Goal: Book appointment/travel/reservation

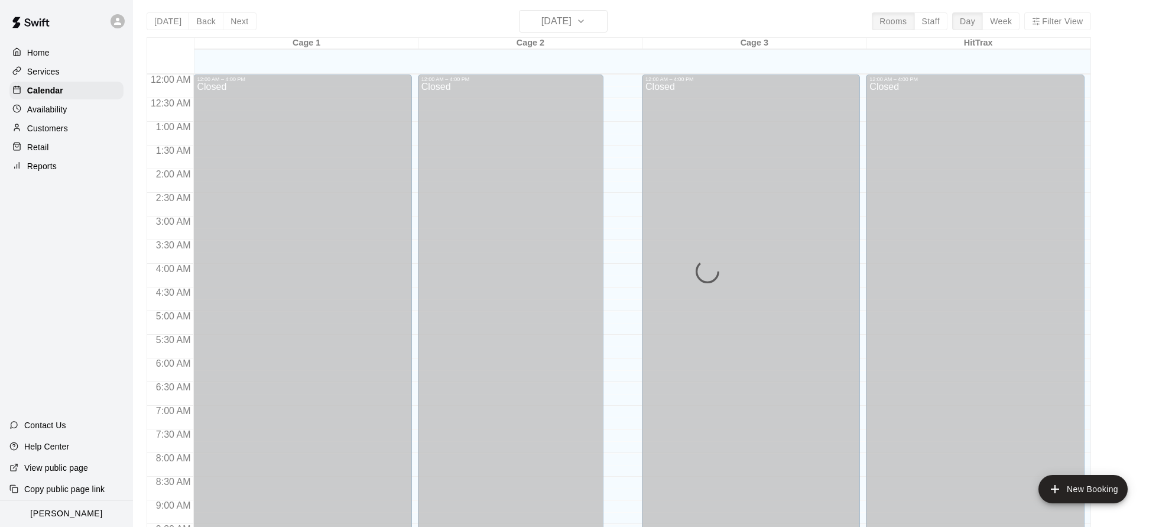
scroll to position [581, 0]
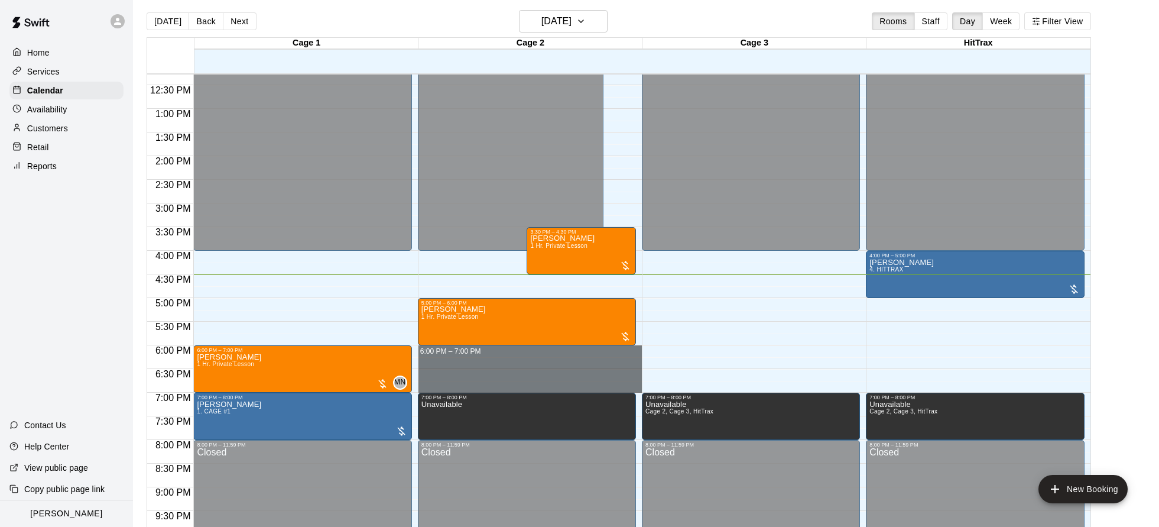
drag, startPoint x: 470, startPoint y: 350, endPoint x: 456, endPoint y: 385, distance: 37.4
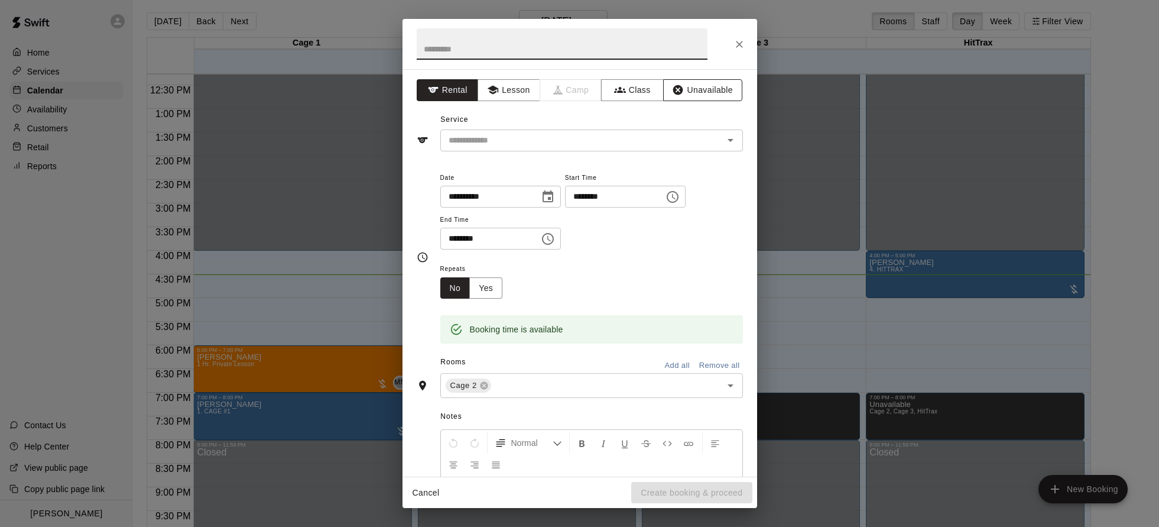
click at [717, 91] on button "Unavailable" at bounding box center [702, 90] width 79 height 22
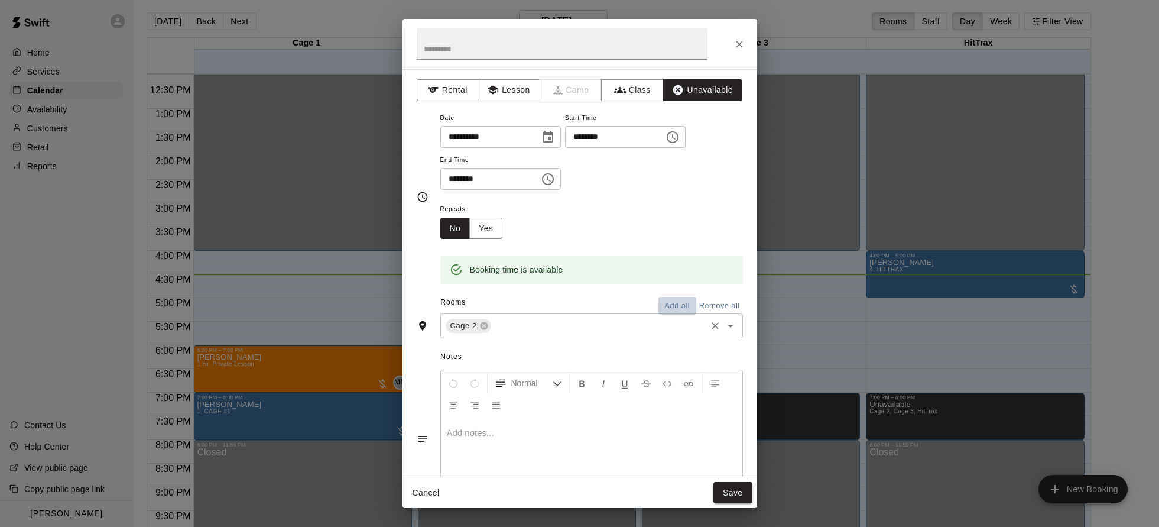
drag, startPoint x: 674, startPoint y: 305, endPoint x: 659, endPoint y: 311, distance: 15.9
click at [674, 305] on button "Add all" at bounding box center [678, 306] width 38 height 18
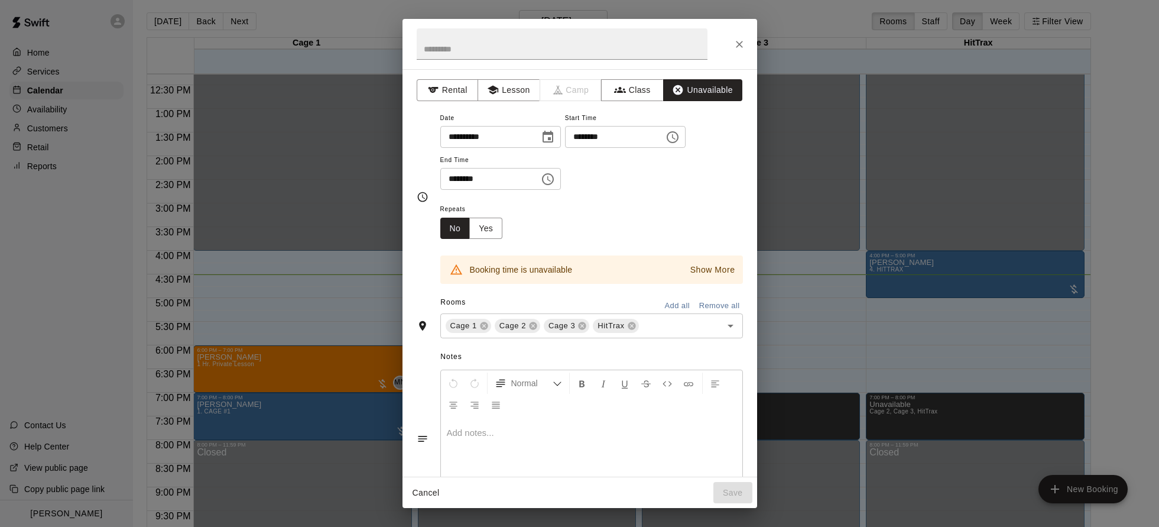
click at [487, 327] on icon at bounding box center [484, 326] width 8 height 8
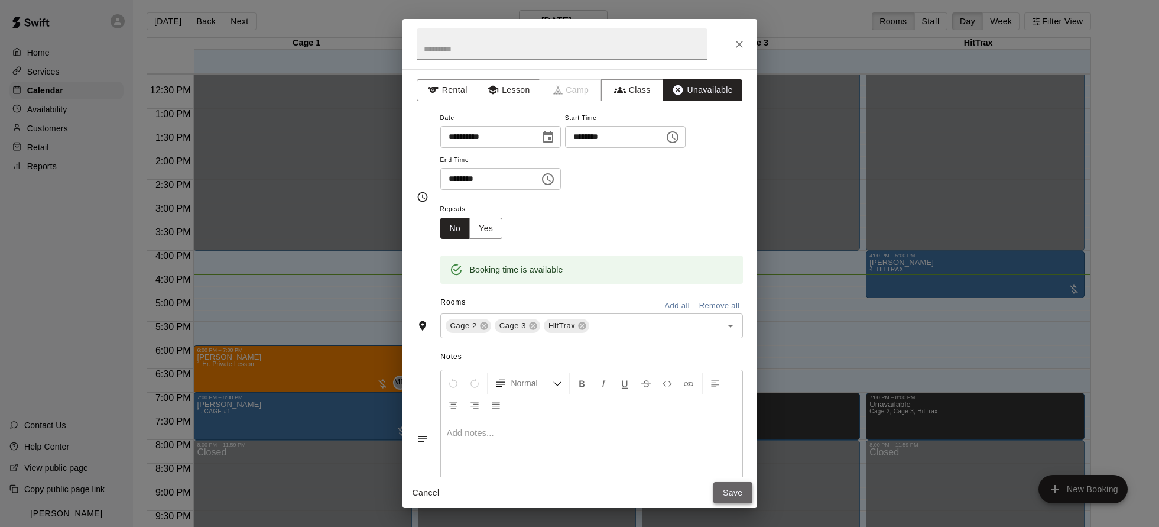
click at [748, 497] on button "Save" at bounding box center [733, 493] width 39 height 22
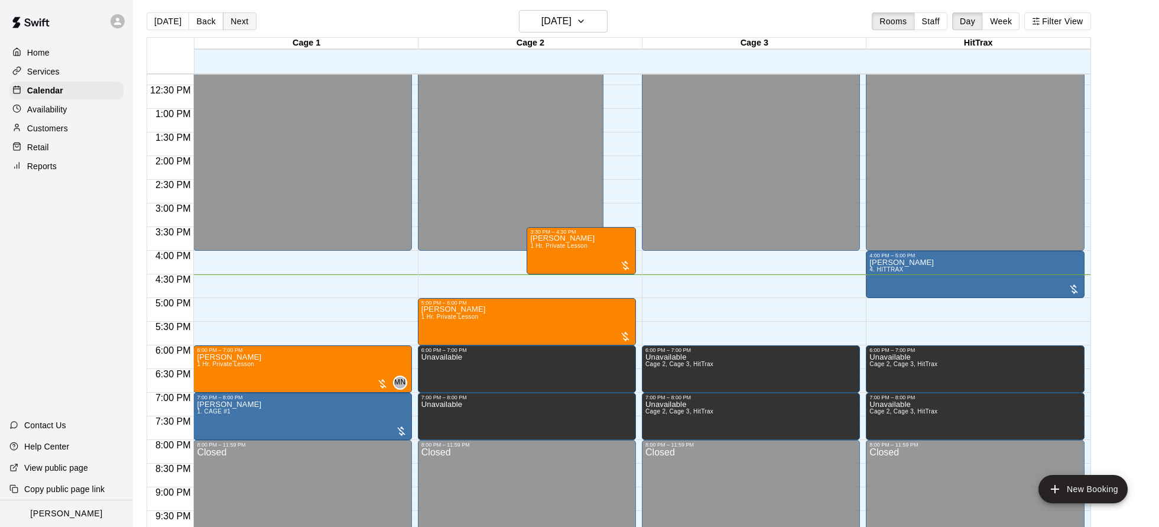
click at [241, 20] on button "Next" at bounding box center [239, 21] width 33 height 18
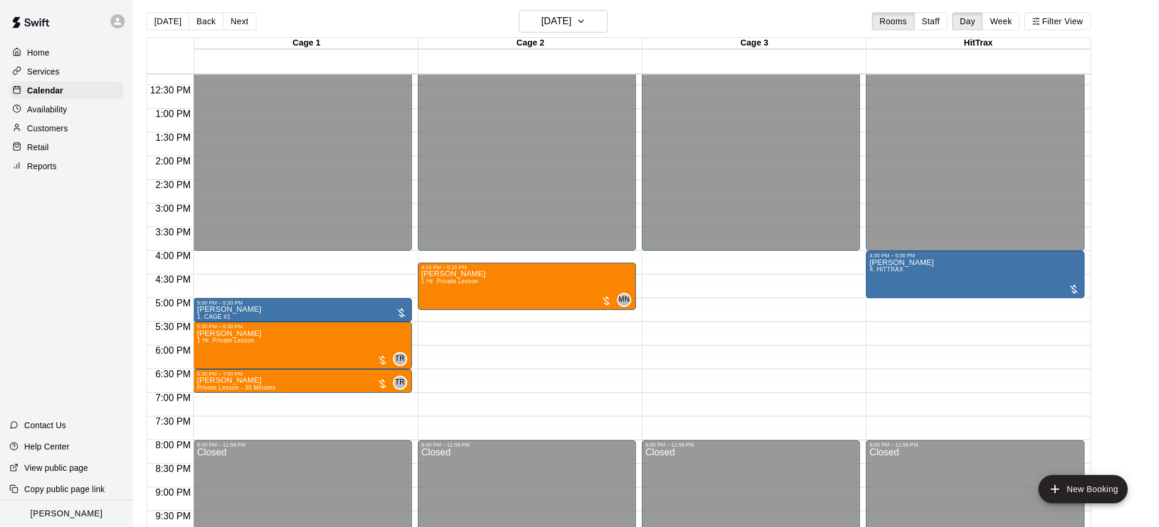
scroll to position [5, 0]
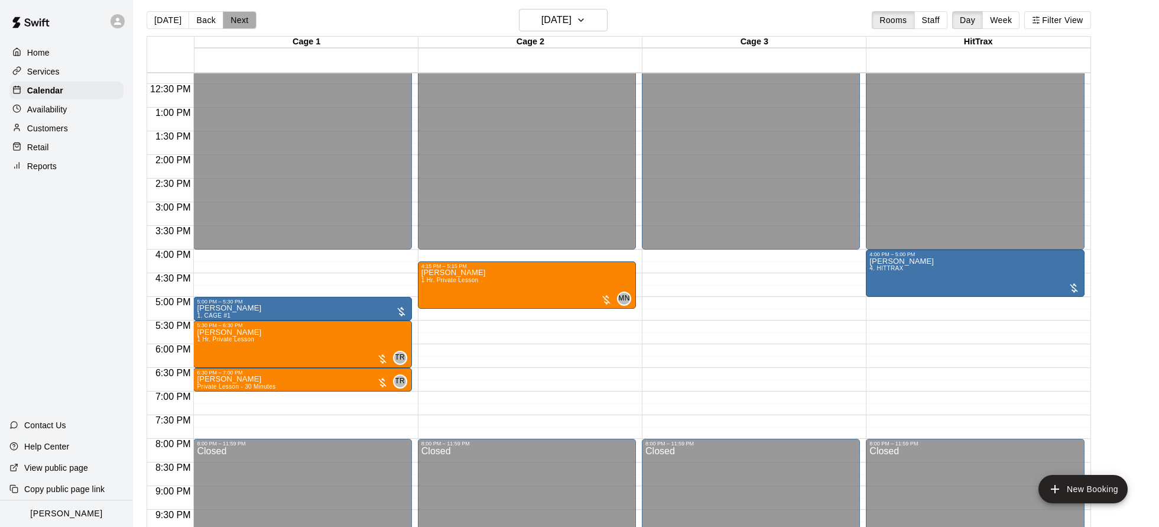
click at [232, 21] on button "Next" at bounding box center [239, 20] width 33 height 18
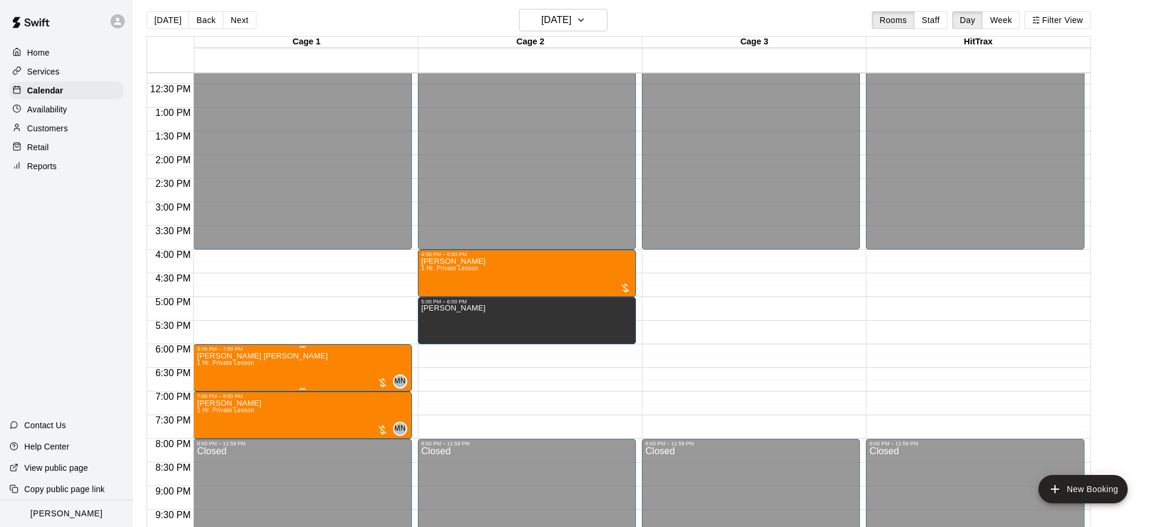
click at [232, 356] on p "[PERSON_NAME] [PERSON_NAME]" at bounding box center [262, 356] width 131 height 0
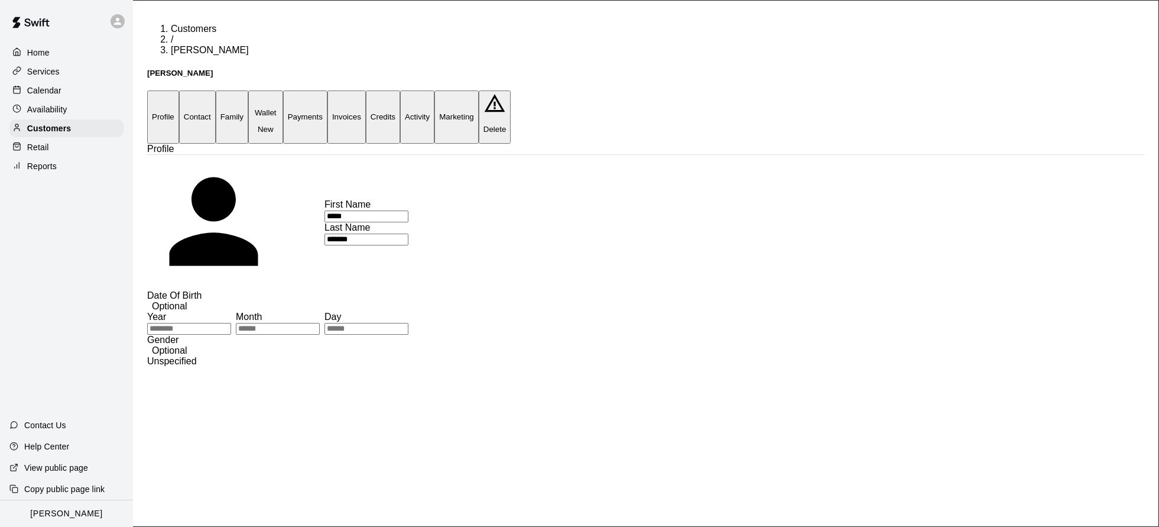
click at [216, 90] on button "Contact" at bounding box center [197, 116] width 37 height 53
select select "**"
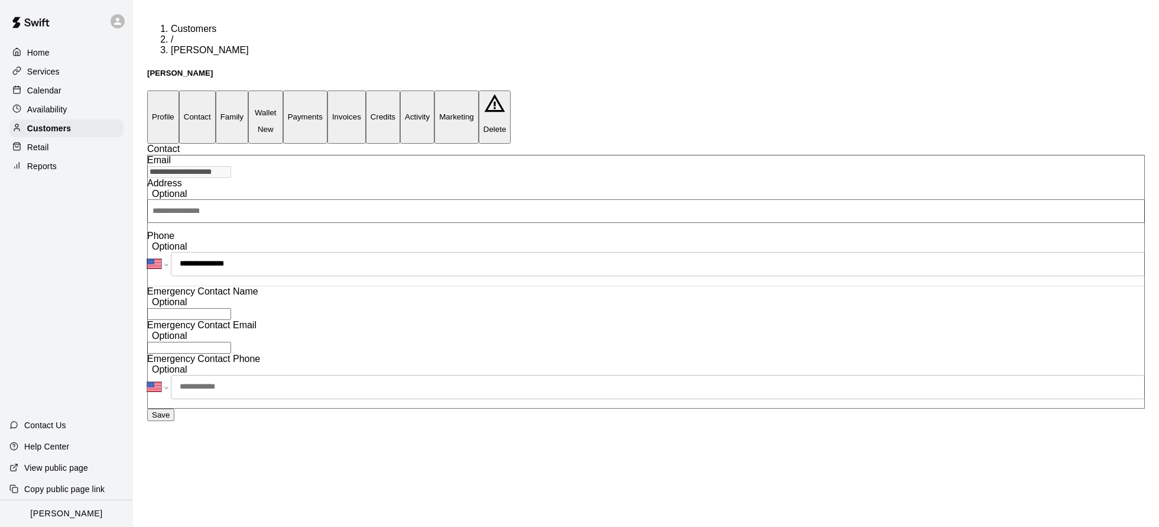
click at [179, 90] on button "Profile" at bounding box center [163, 116] width 32 height 53
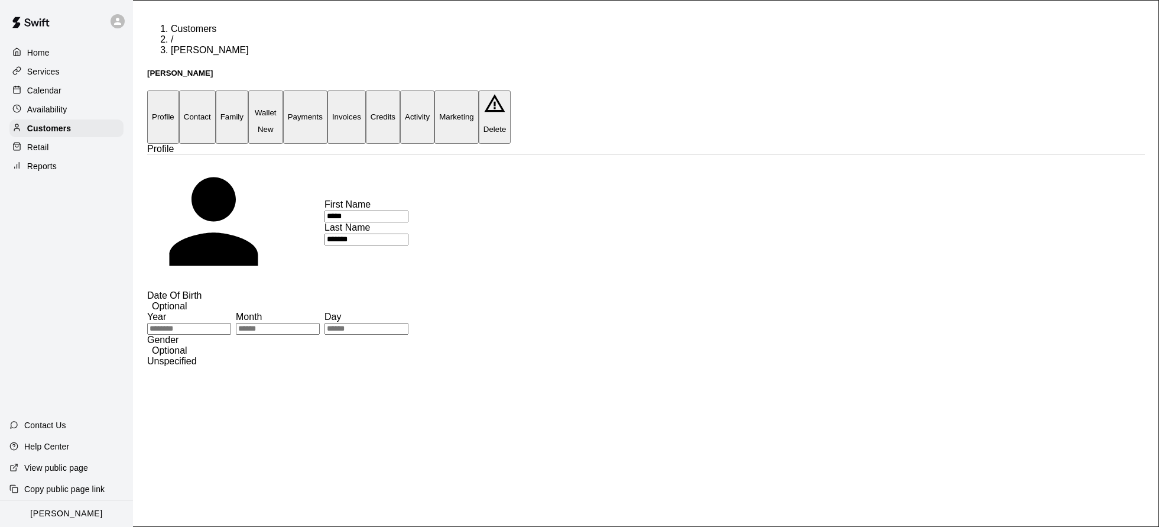
click at [42, 86] on p "Calendar" at bounding box center [44, 91] width 34 height 12
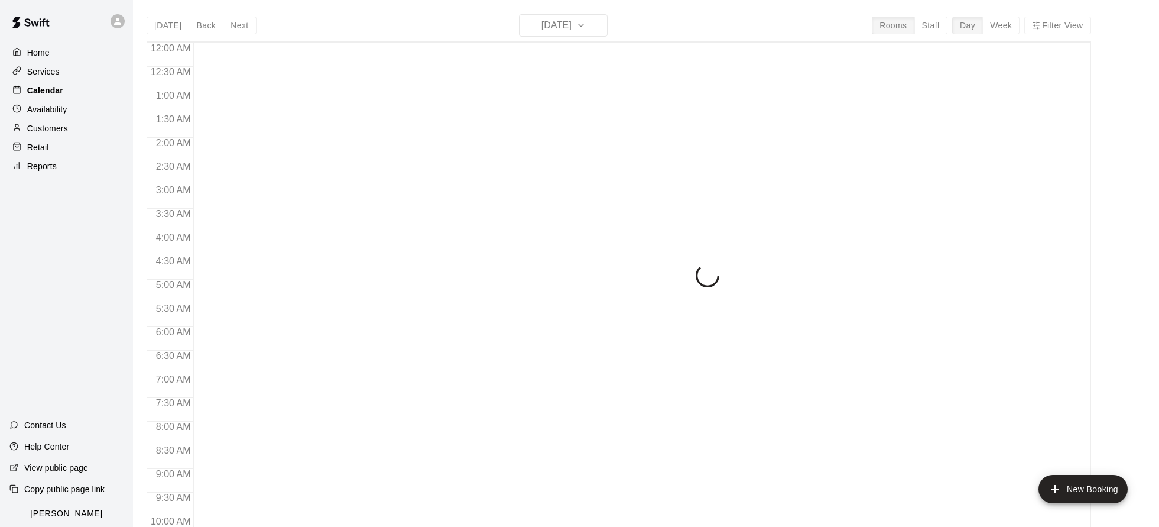
scroll to position [639, 0]
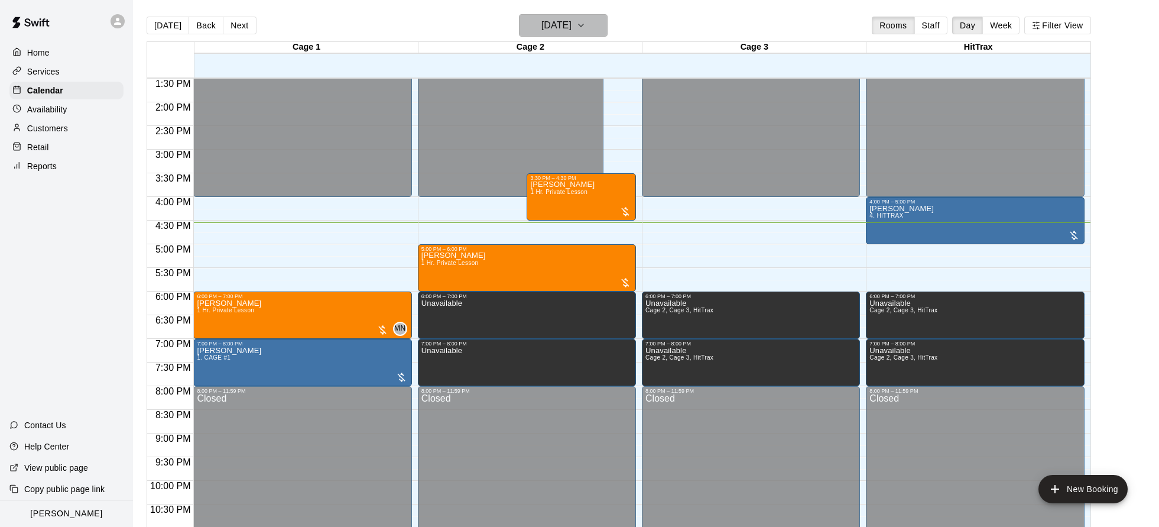
click at [575, 34] on button "[DATE]" at bounding box center [563, 25] width 89 height 22
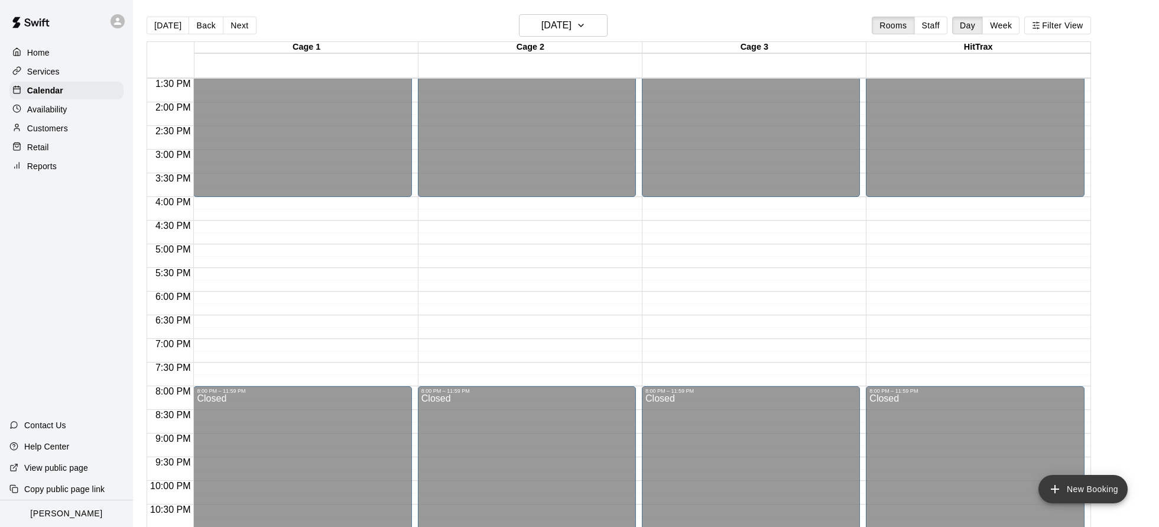
click at [1100, 497] on button "New Booking" at bounding box center [1083, 489] width 89 height 28
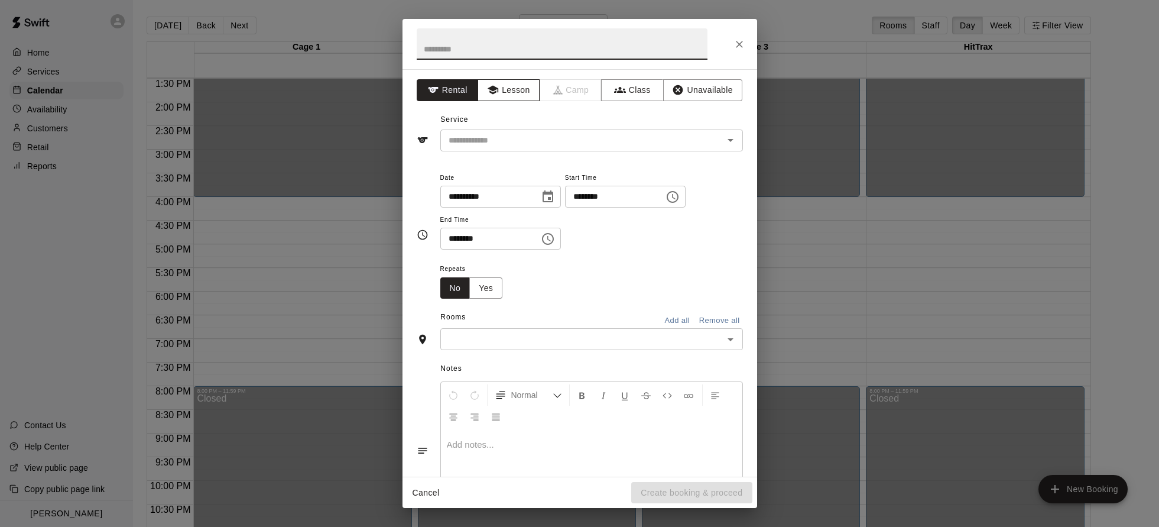
click at [500, 88] on button "Lesson" at bounding box center [509, 90] width 62 height 22
click at [480, 134] on input "text" at bounding box center [574, 140] width 261 height 15
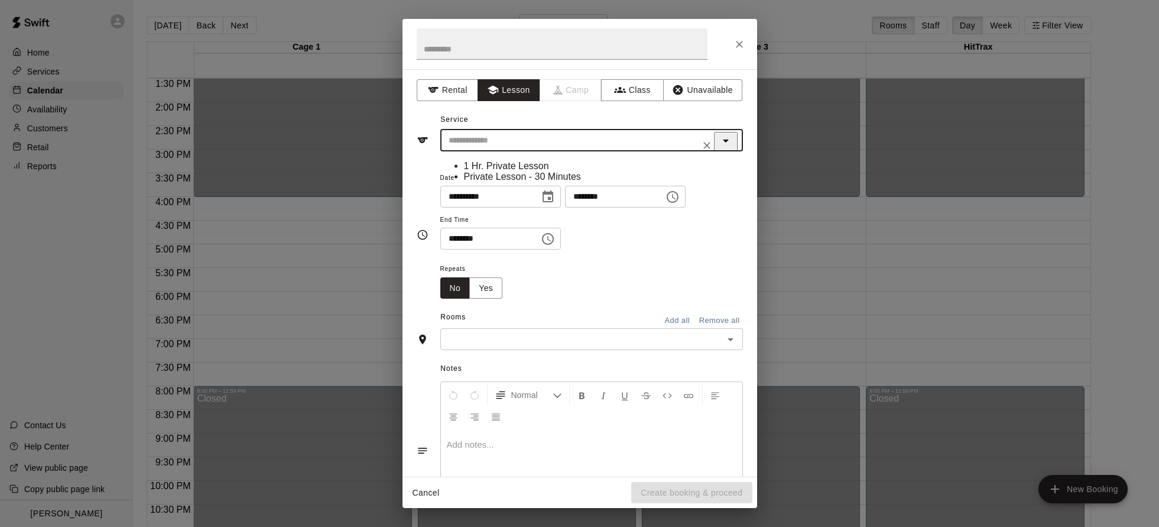
click at [472, 161] on li "1 Hr. Private Lesson" at bounding box center [603, 166] width 279 height 11
type input "**********"
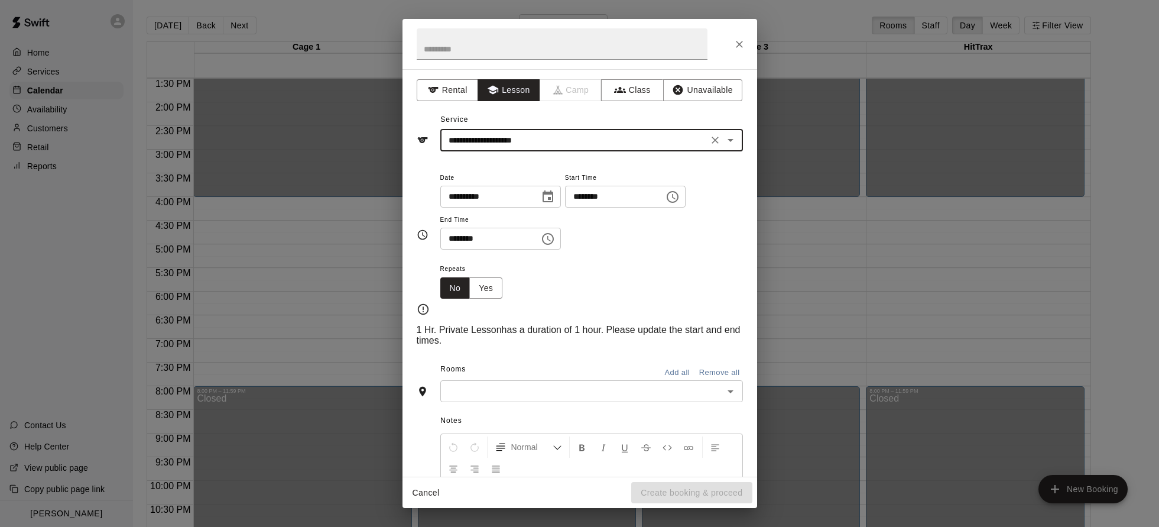
click at [581, 193] on input "********" at bounding box center [610, 197] width 91 height 22
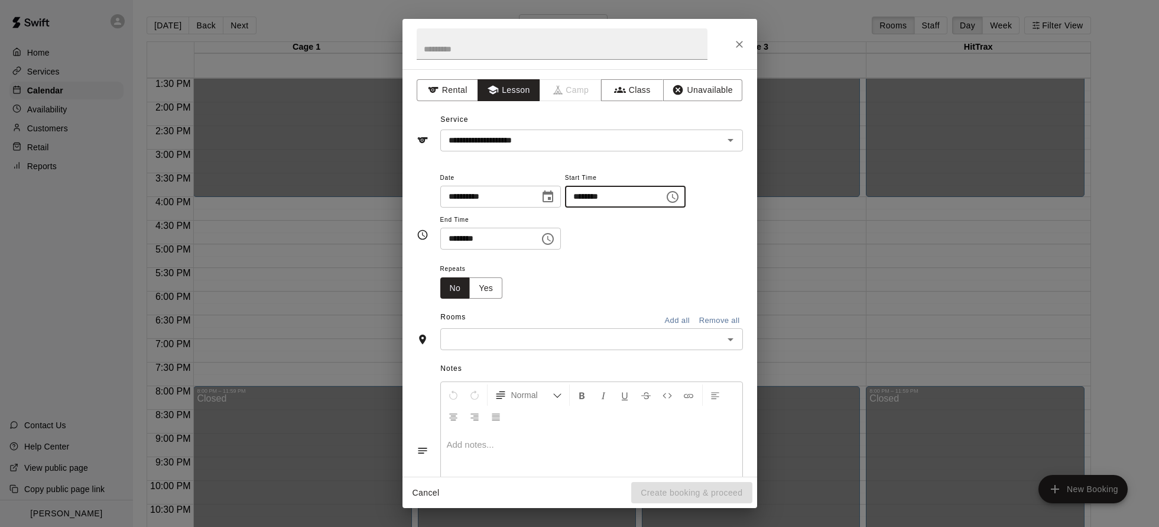
type input "********"
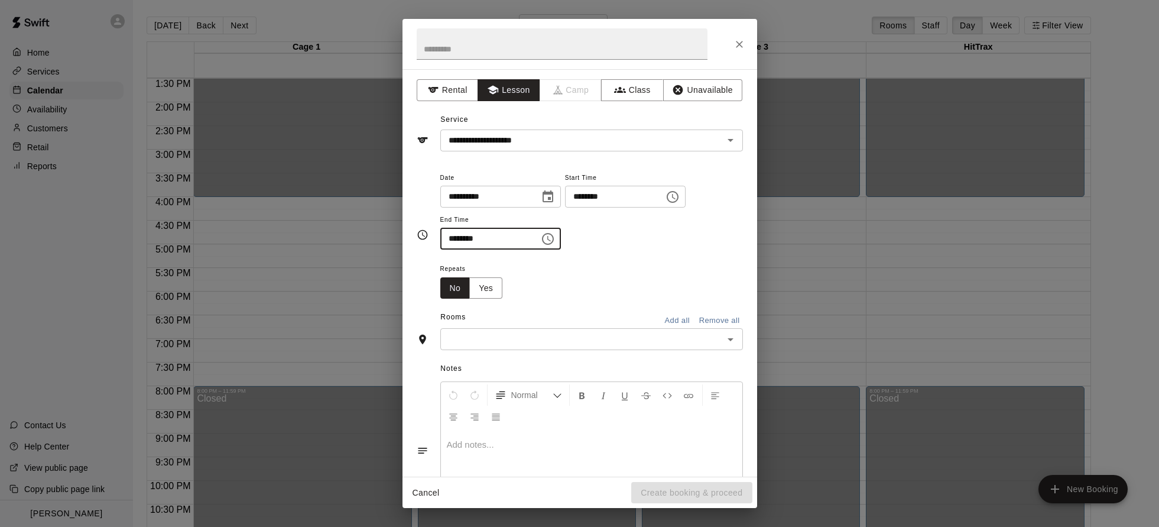
click at [474, 341] on input "text" at bounding box center [582, 339] width 276 height 15
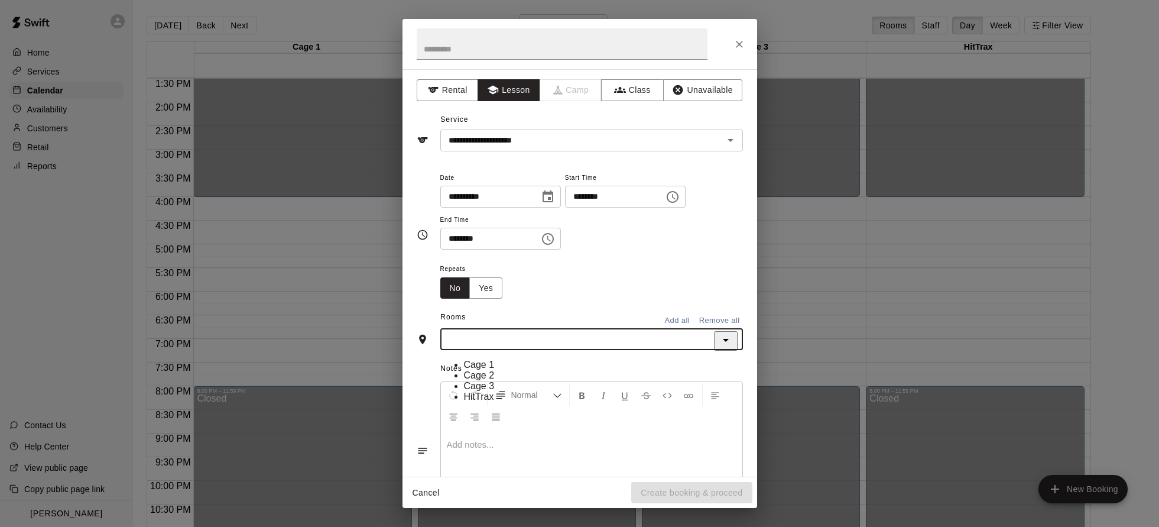
click at [464, 379] on li "Cage 2" at bounding box center [603, 375] width 279 height 11
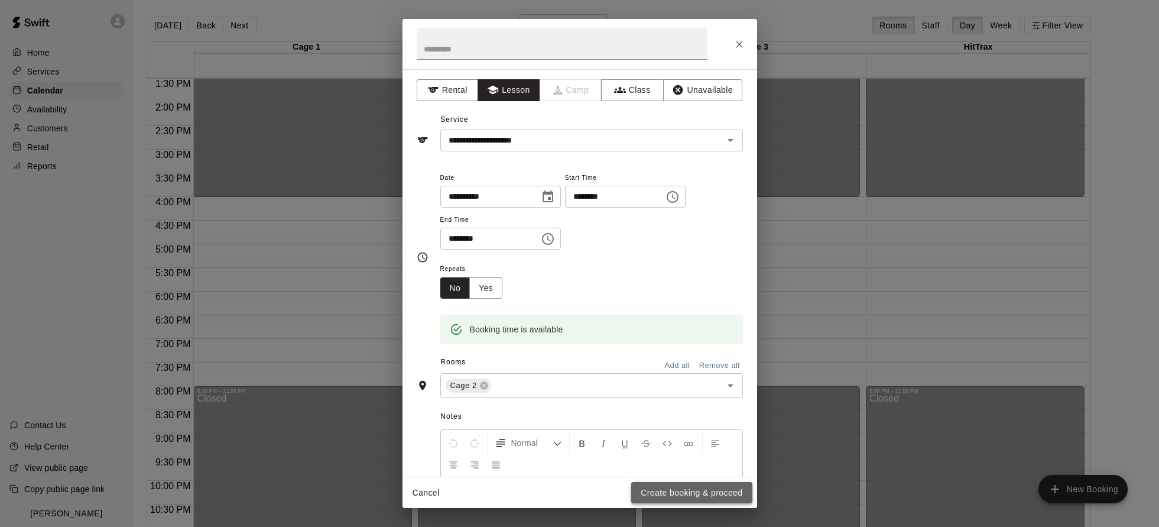
click at [671, 496] on button "Create booking & proceed" at bounding box center [691, 493] width 121 height 22
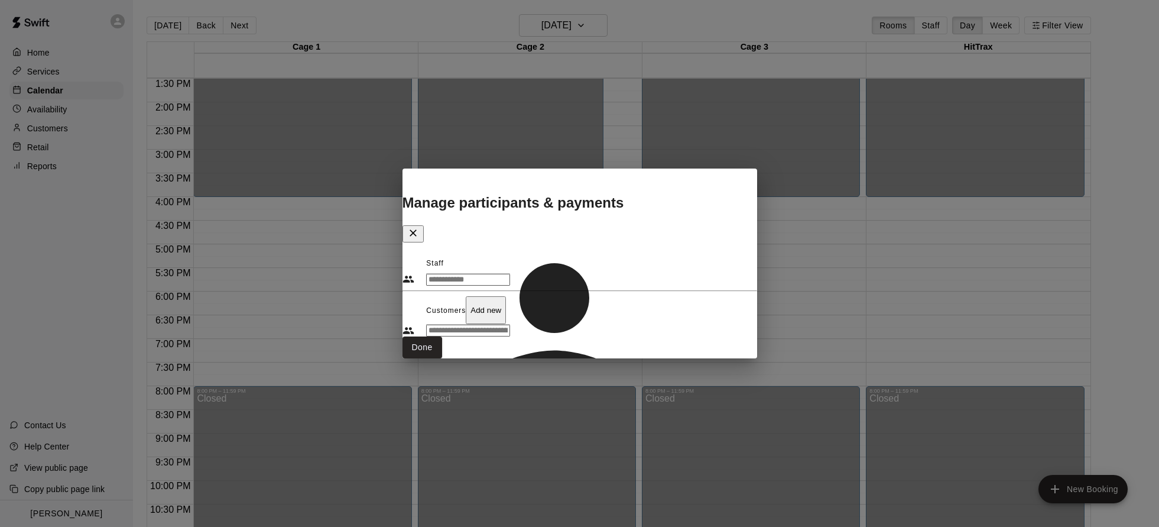
click at [472, 274] on input "Search staff" at bounding box center [468, 280] width 84 height 12
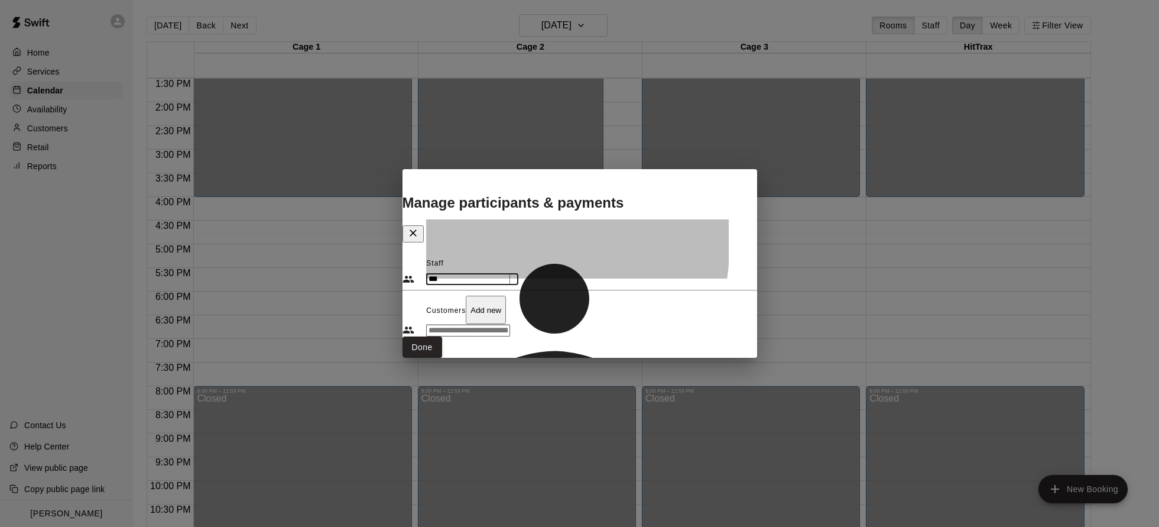
click at [479, 450] on p "[PERSON_NAME]" at bounding box center [589, 455] width 279 height 11
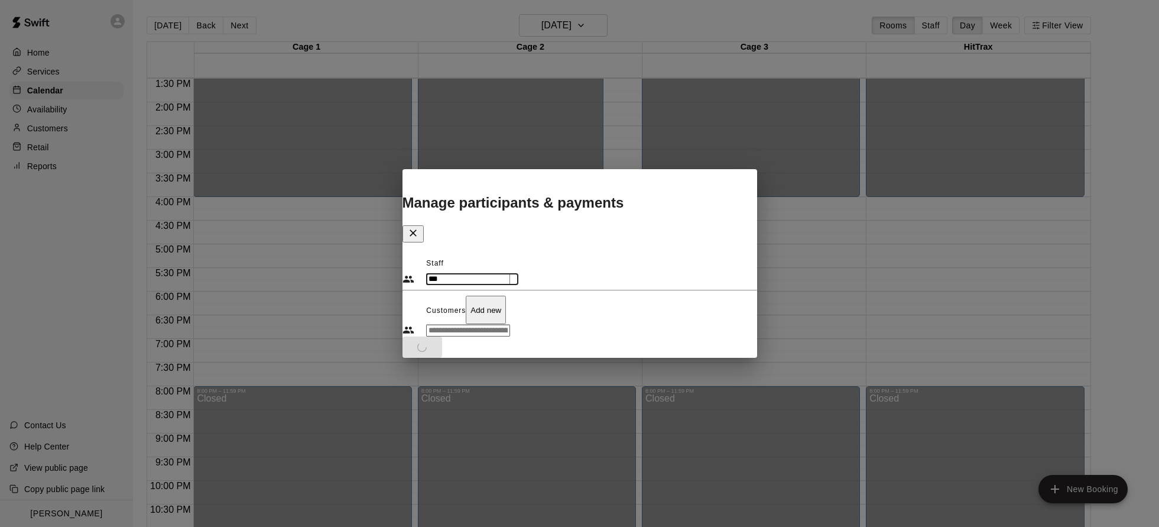
type input "***"
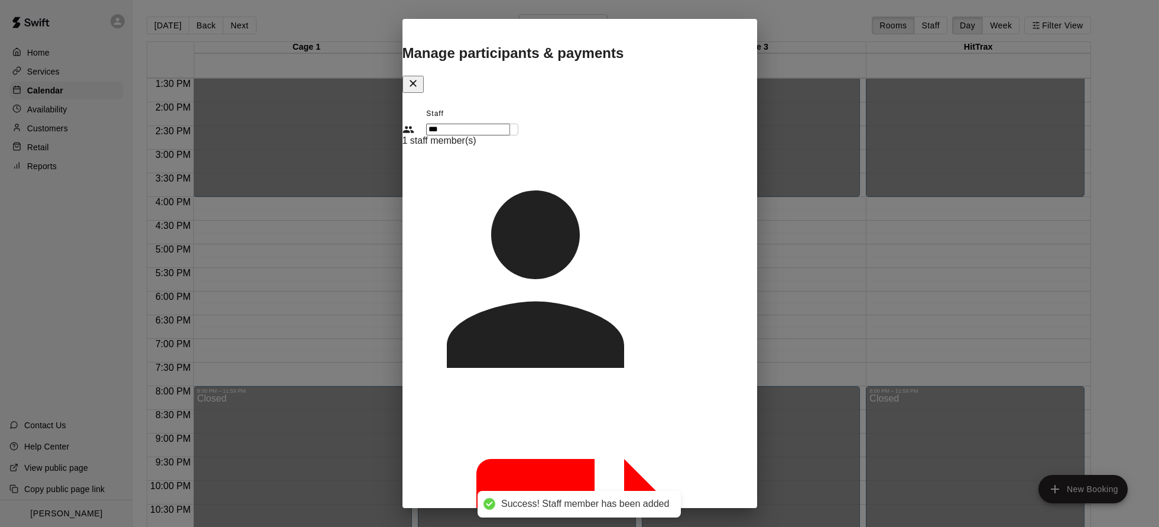
click at [481, 281] on div "Staff *** ​ 1 staff member(s) [PERSON_NAME] Instructor Customers Add new ​" at bounding box center [580, 483] width 355 height 757
type input "***"
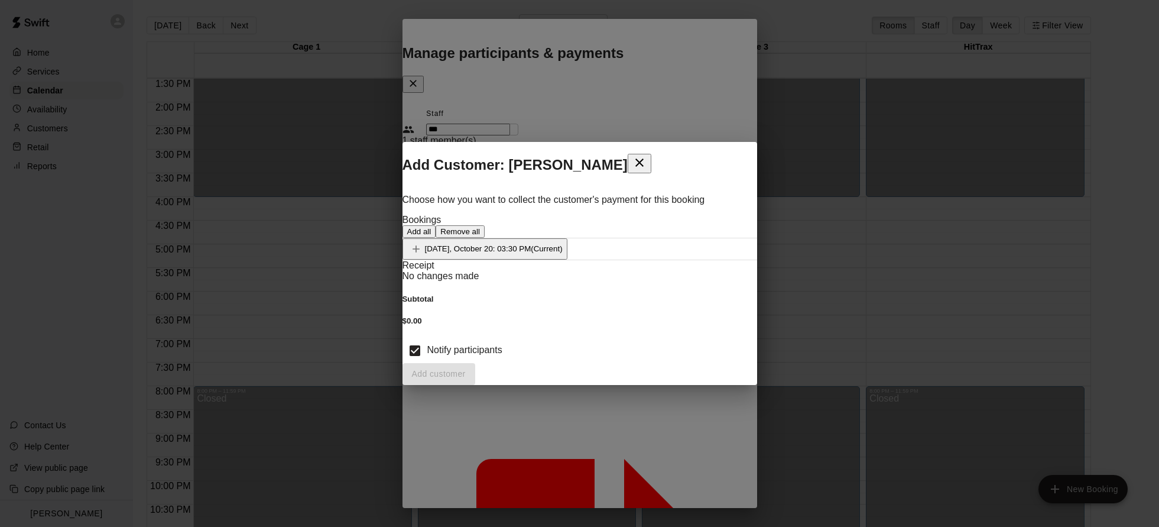
click at [432, 227] on span "Add all" at bounding box center [419, 231] width 24 height 9
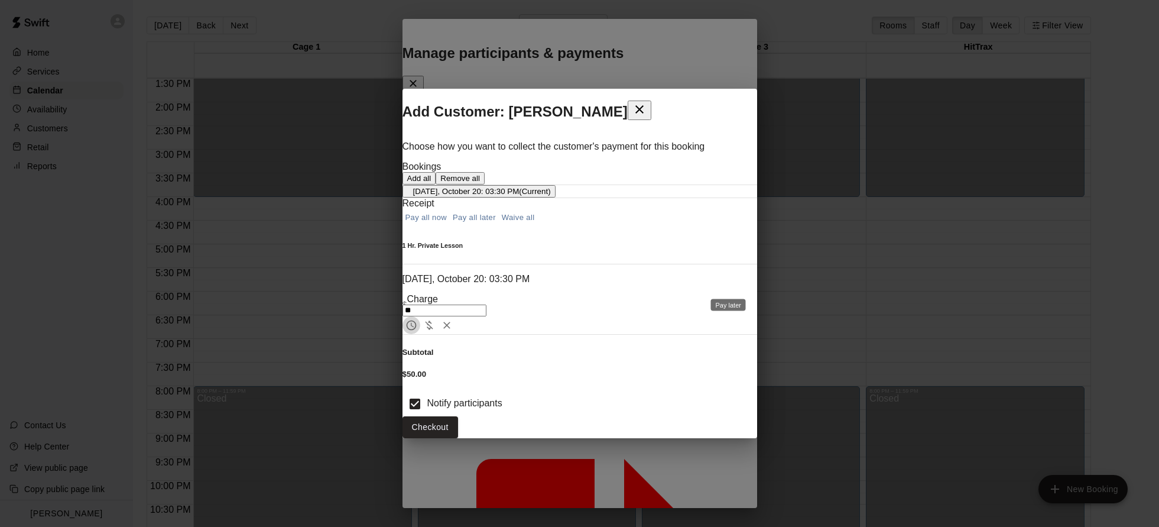
drag, startPoint x: 691, startPoint y: 305, endPoint x: 750, endPoint y: 376, distance: 93.2
click at [417, 319] on icon "Pay later" at bounding box center [412, 325] width 12 height 12
drag, startPoint x: 728, startPoint y: 426, endPoint x: 736, endPoint y: 427, distance: 7.8
click at [475, 425] on button "Add customer" at bounding box center [439, 427] width 73 height 22
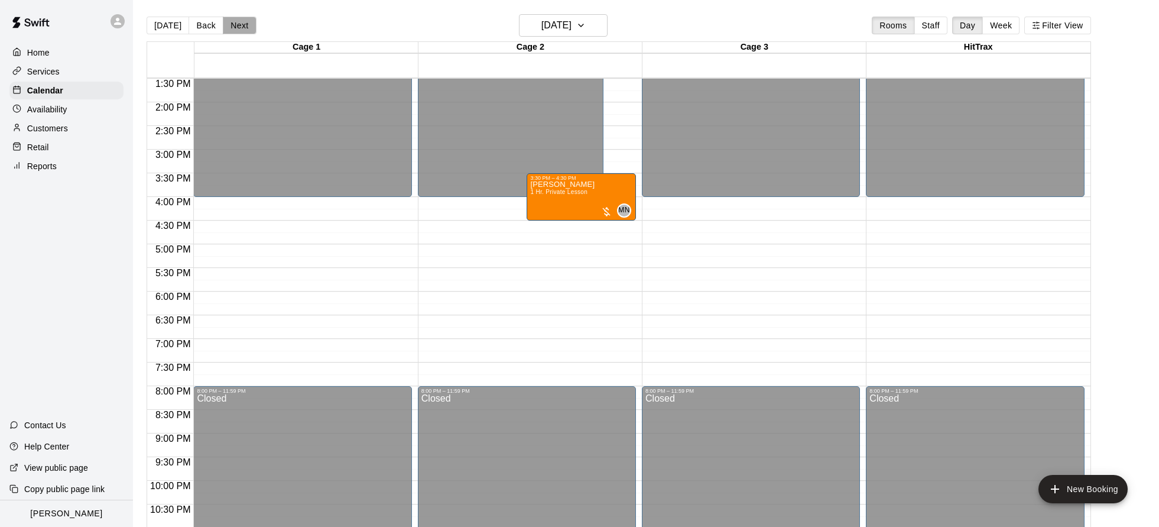
click at [238, 24] on button "Next" at bounding box center [239, 26] width 33 height 18
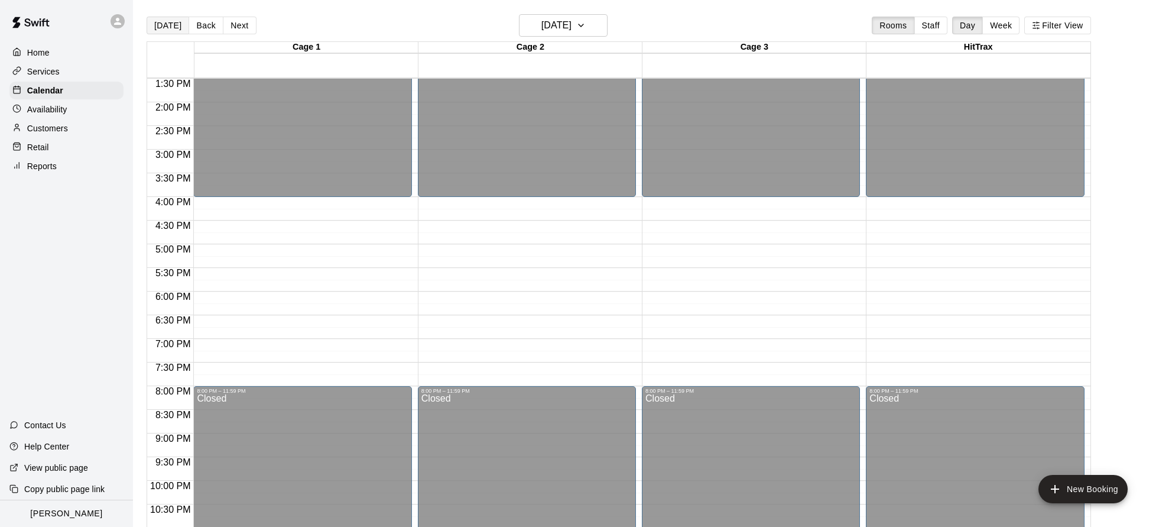
click at [169, 24] on button "[DATE]" at bounding box center [168, 26] width 43 height 18
